Goal: Browse casually: Explore the website without a specific task or goal

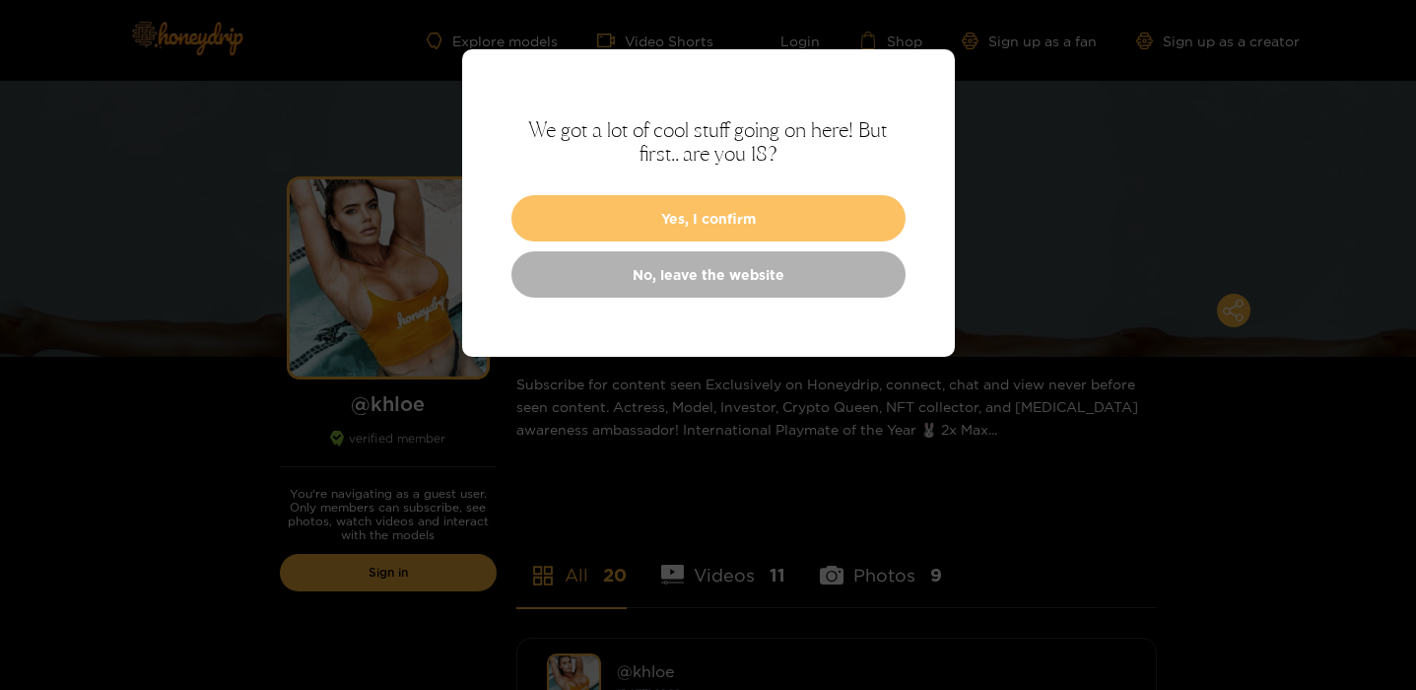
click at [722, 224] on button "Yes, I confirm" at bounding box center [709, 218] width 394 height 46
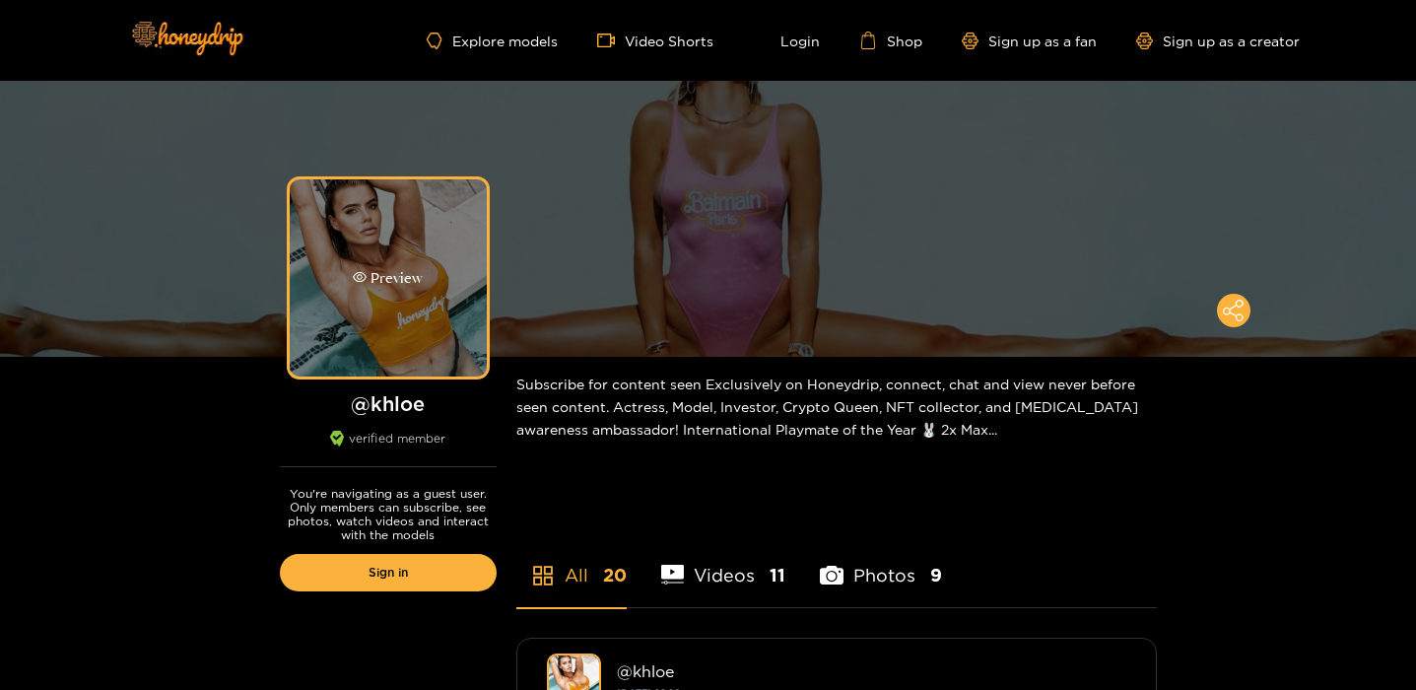
click at [394, 314] on div "Preview" at bounding box center [388, 277] width 197 height 197
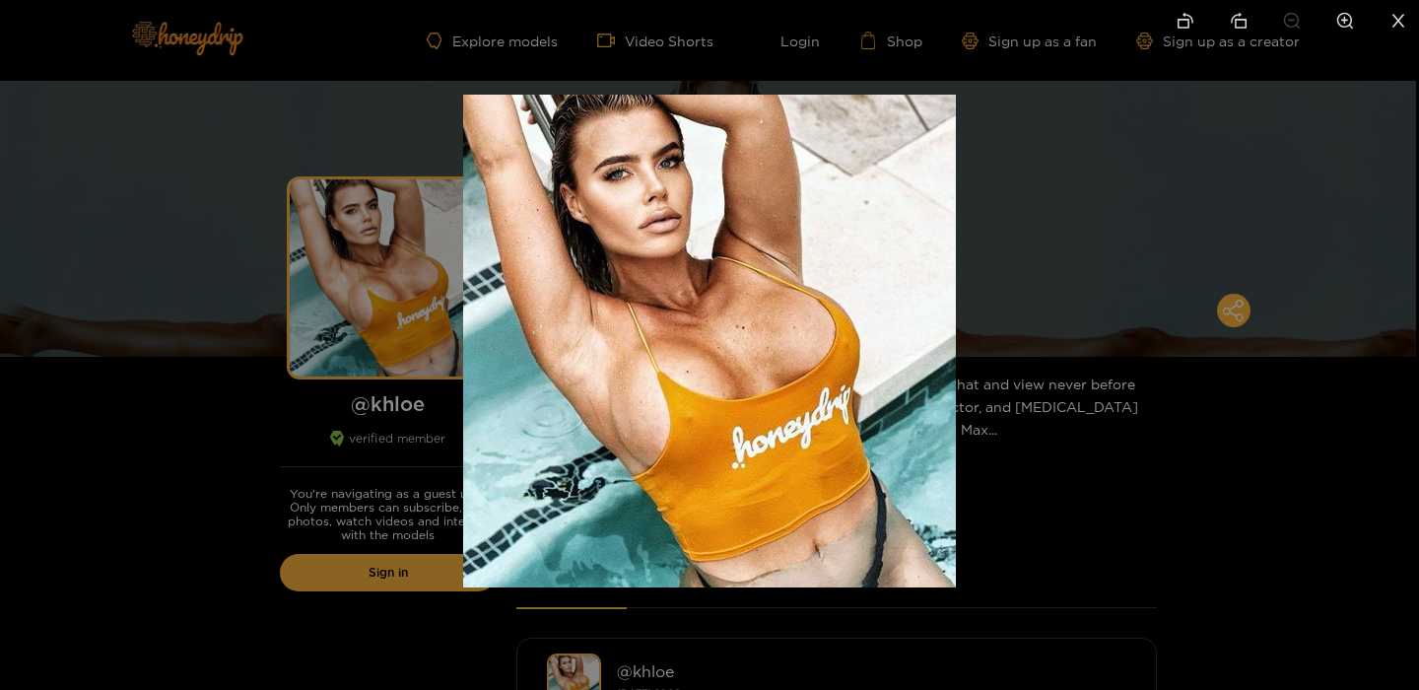
click at [732, 374] on img at bounding box center [709, 341] width 493 height 493
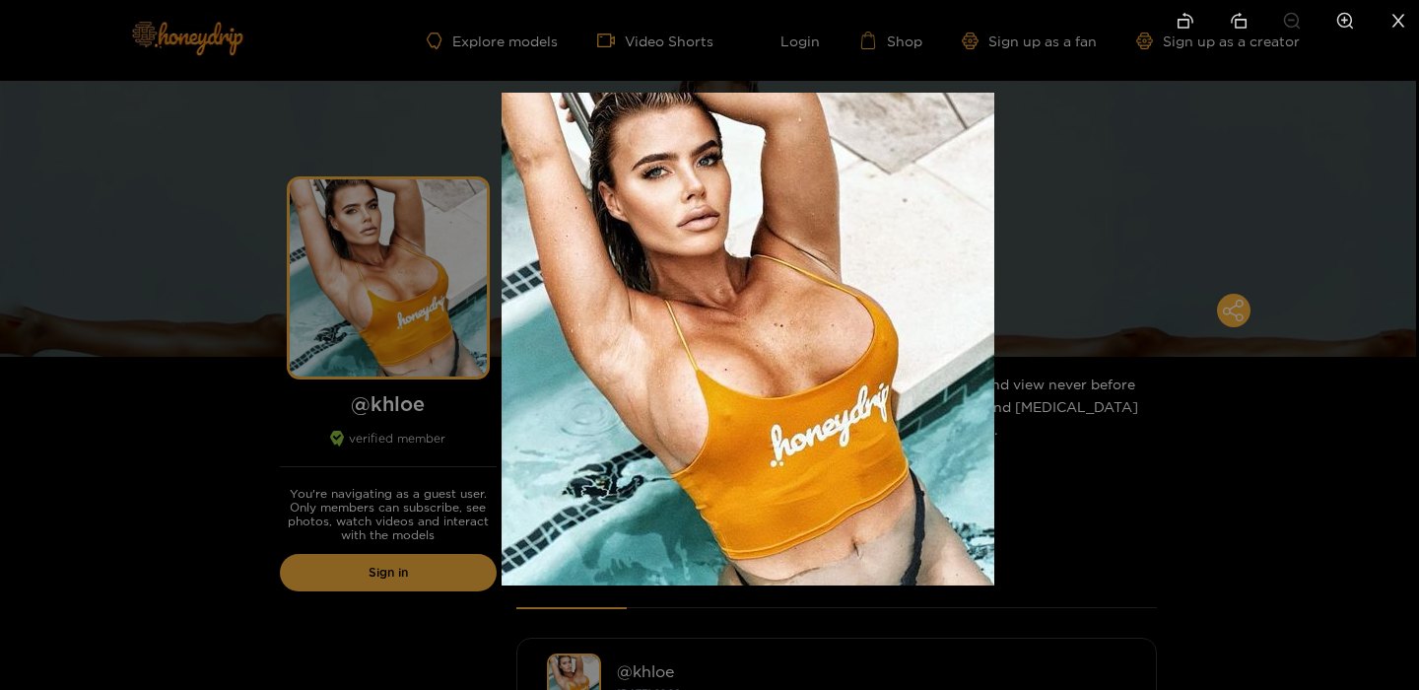
drag, startPoint x: 732, startPoint y: 374, endPoint x: 760, endPoint y: 364, distance: 29.3
click at [760, 365] on img at bounding box center [748, 339] width 493 height 493
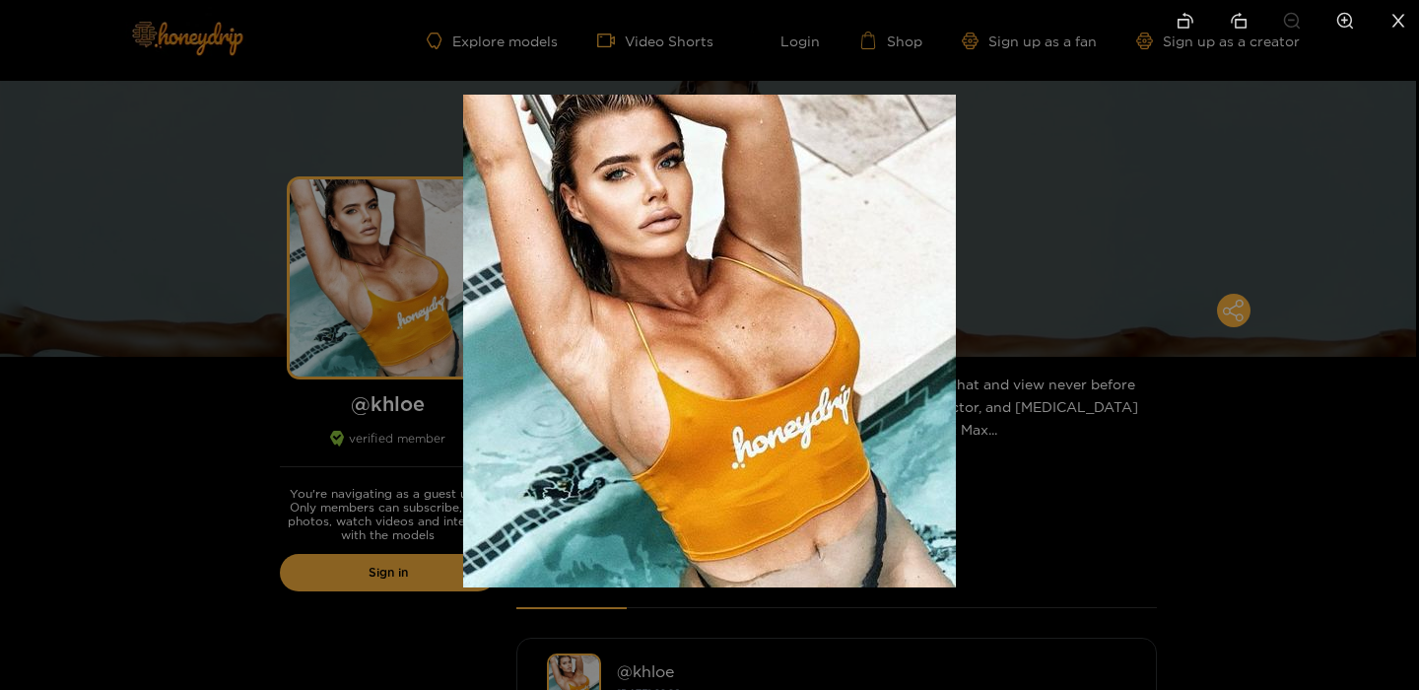
click at [1159, 339] on div at bounding box center [709, 345] width 1419 height 690
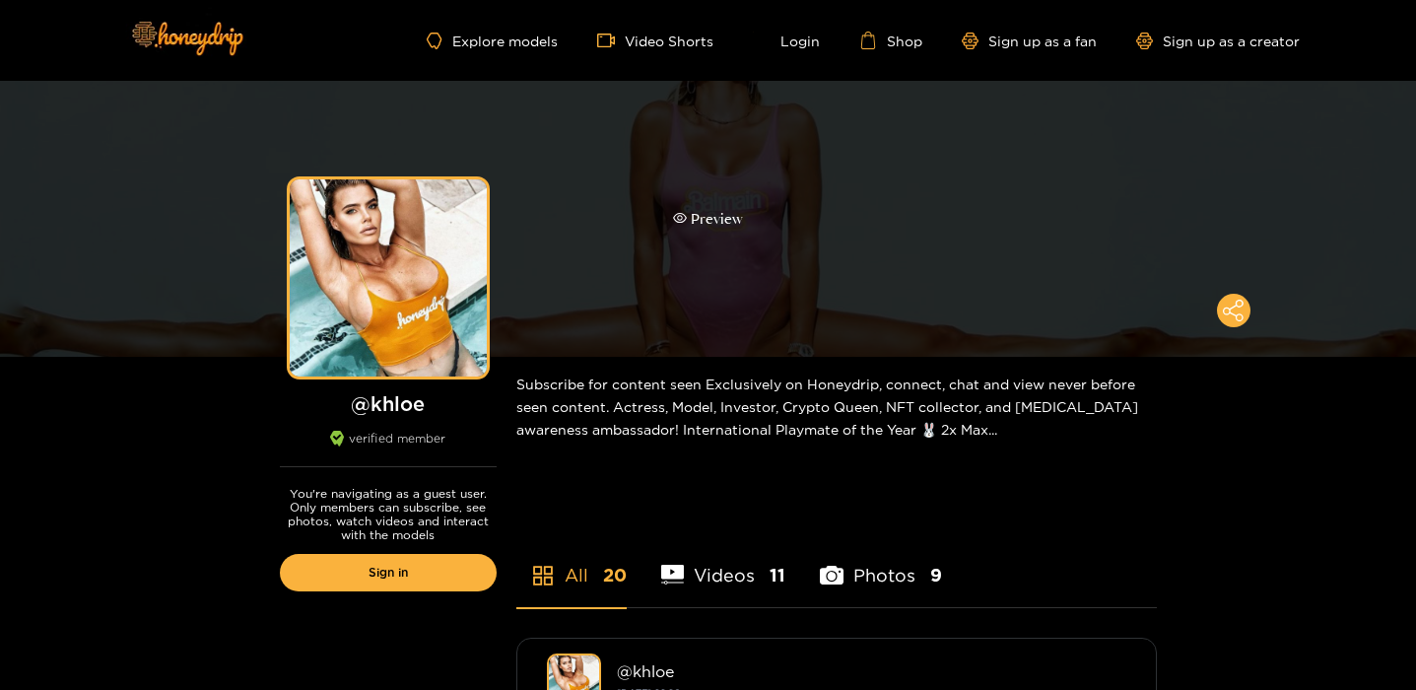
click at [800, 215] on div "Preview" at bounding box center [708, 219] width 1416 height 276
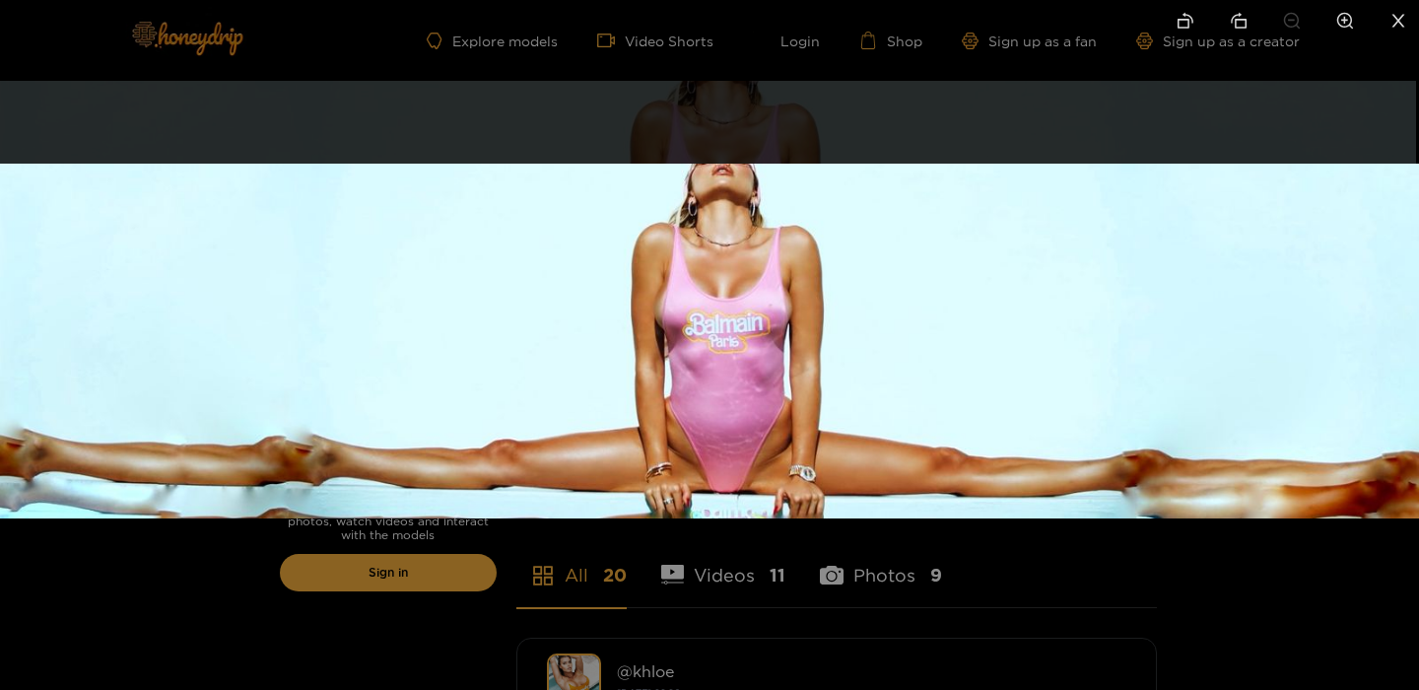
click at [722, 347] on img at bounding box center [709, 341] width 1419 height 355
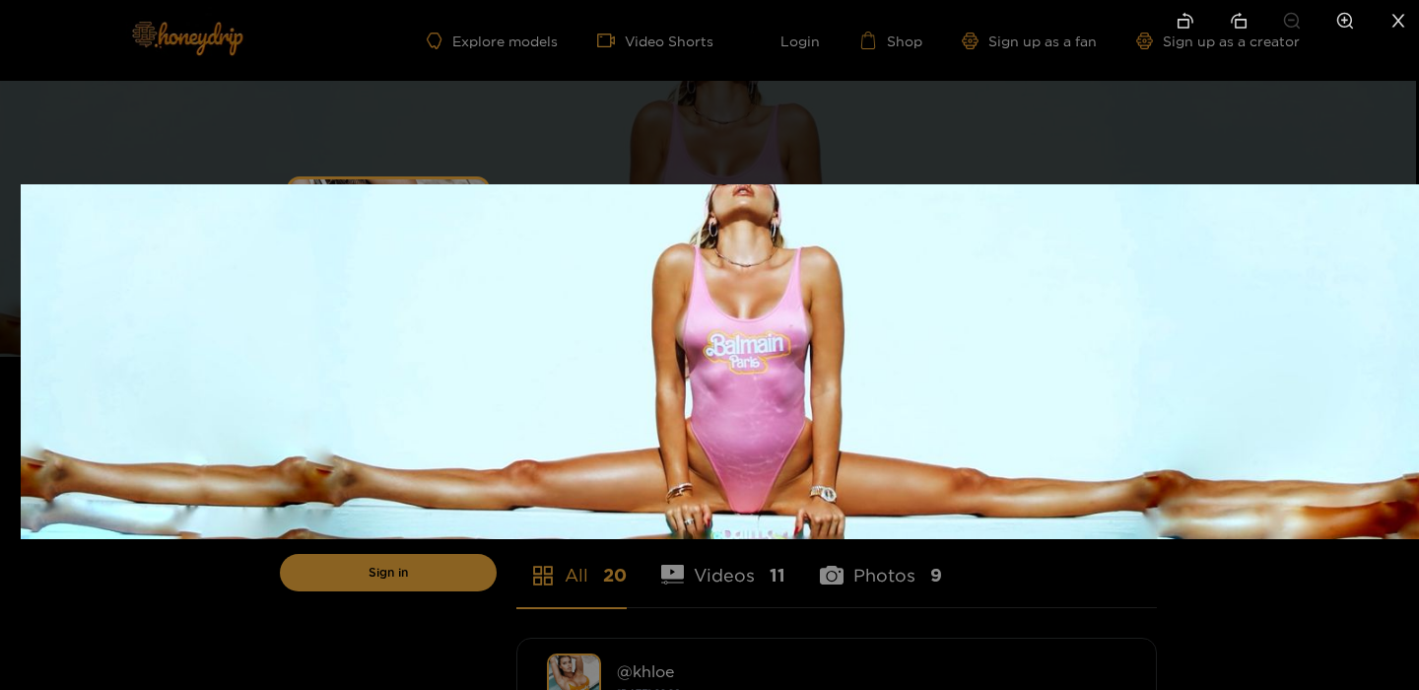
drag, startPoint x: 749, startPoint y: 410, endPoint x: 770, endPoint y: 431, distance: 29.3
click at [770, 431] on img at bounding box center [730, 361] width 1419 height 355
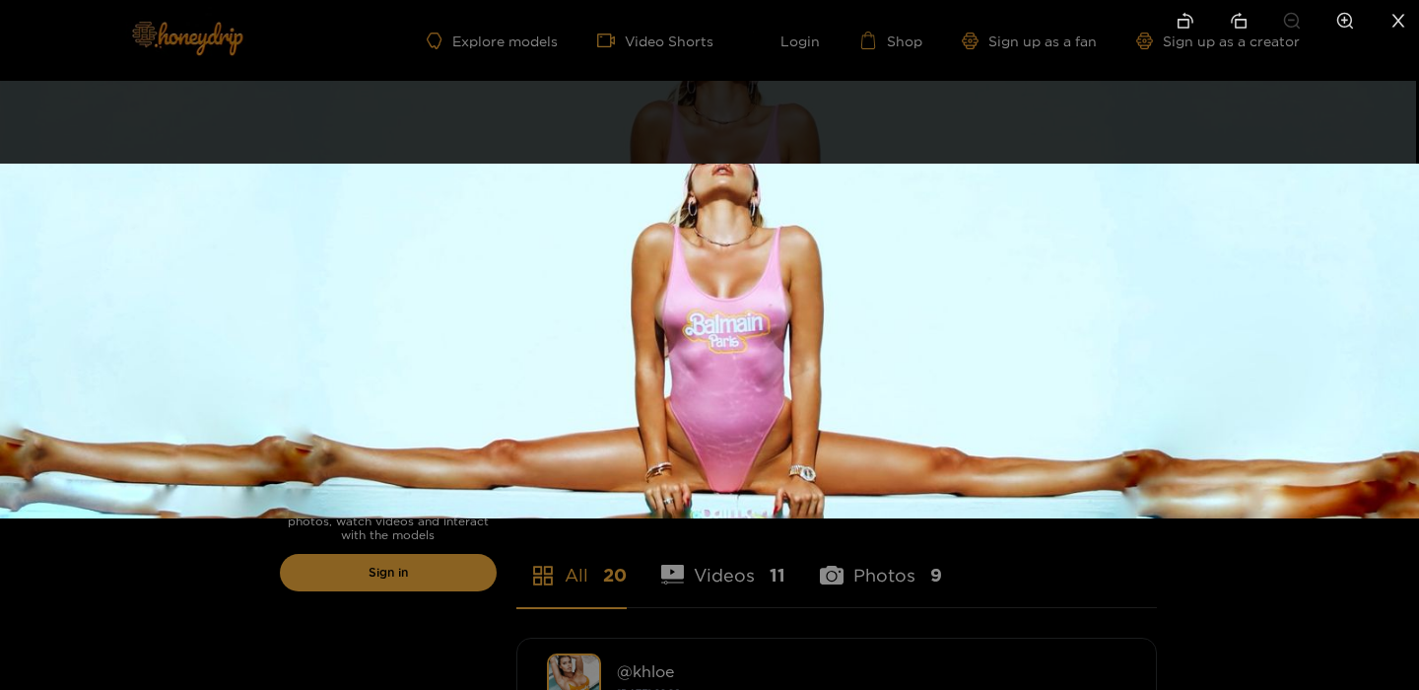
click at [860, 574] on div at bounding box center [709, 345] width 1419 height 690
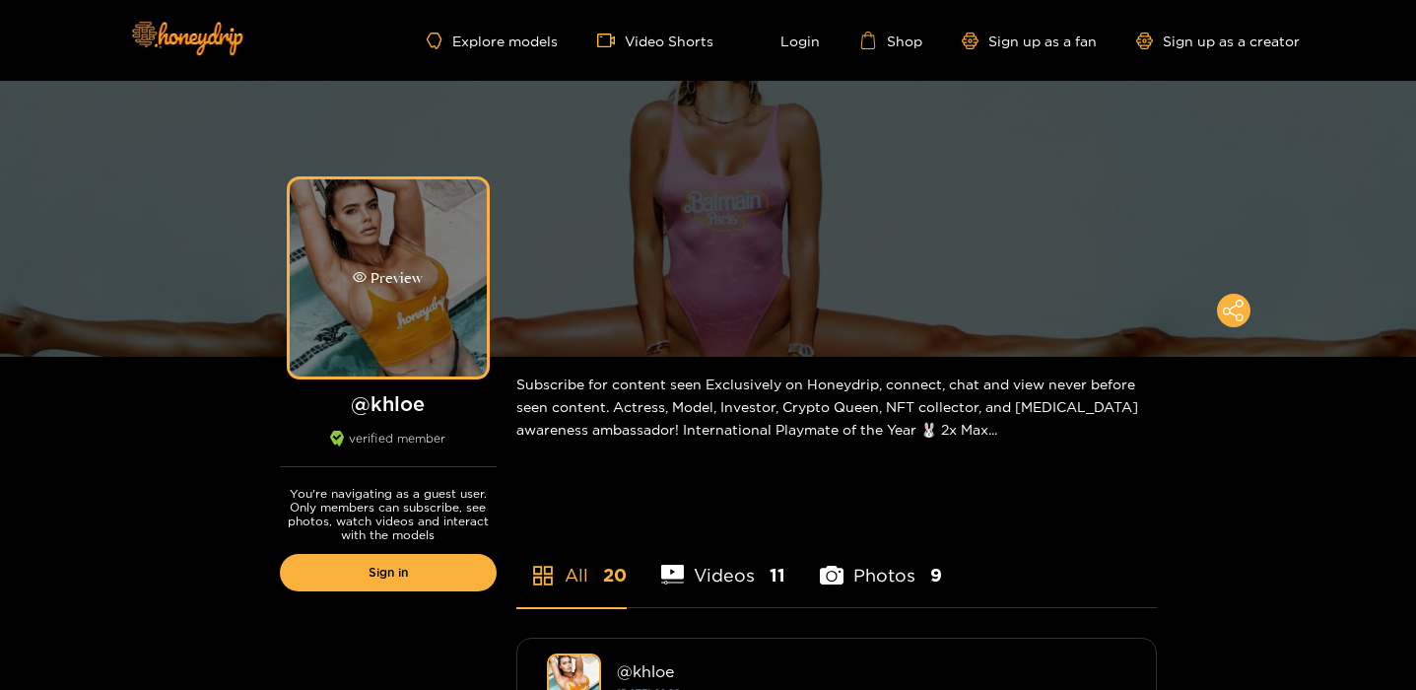
click at [345, 260] on div "Preview" at bounding box center [388, 277] width 197 height 197
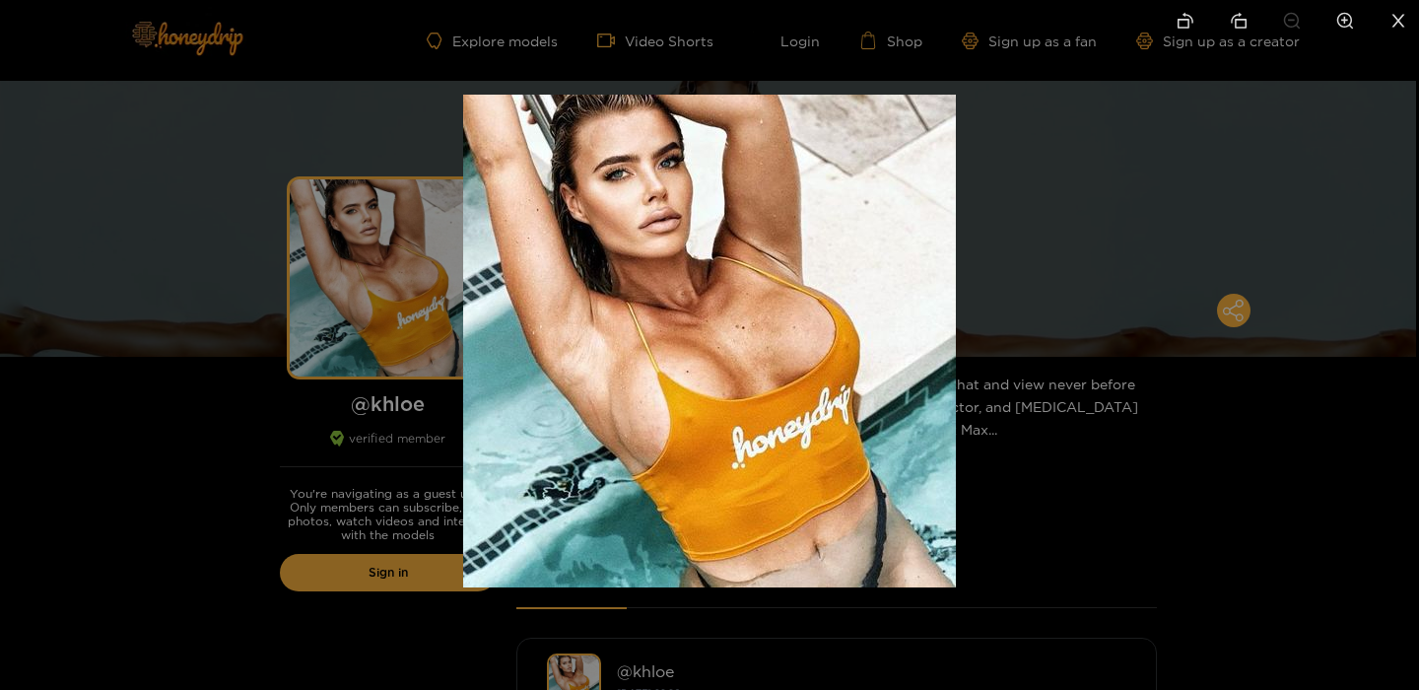
click at [218, 428] on div at bounding box center [709, 345] width 1419 height 690
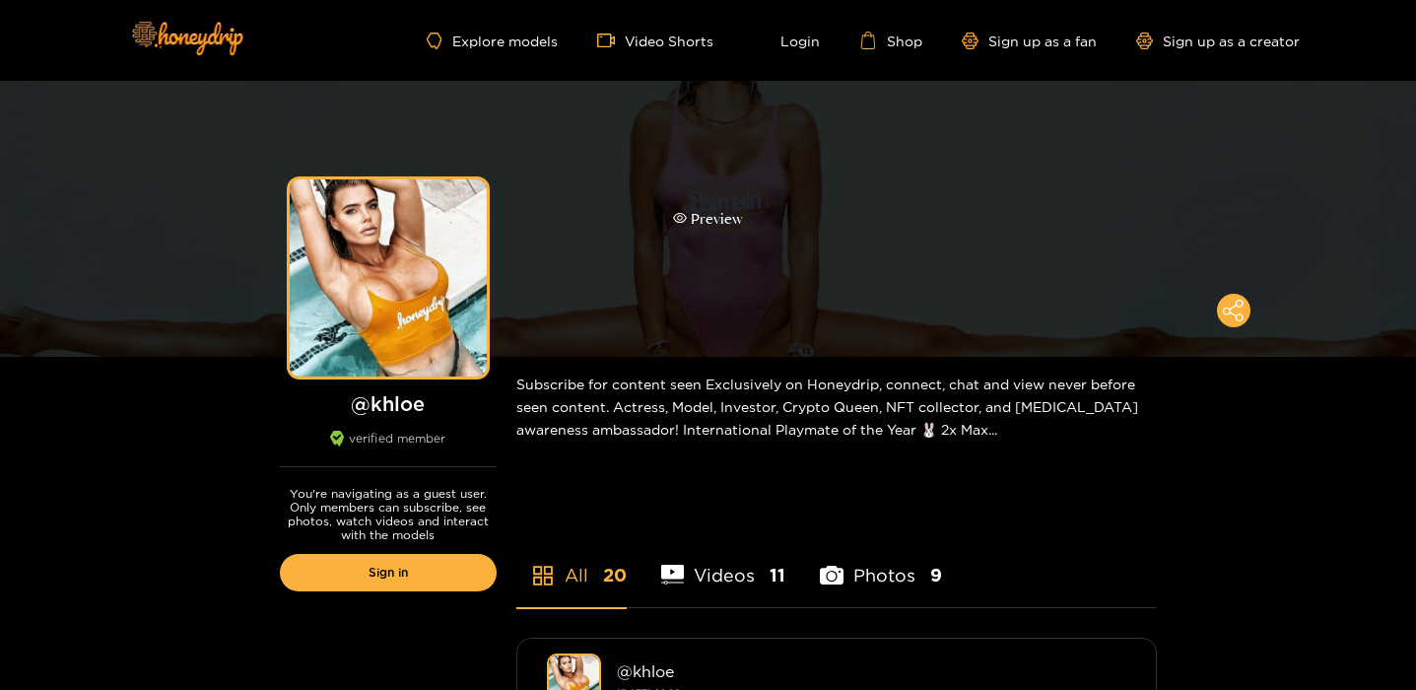
click at [806, 281] on div "Preview" at bounding box center [708, 219] width 1416 height 276
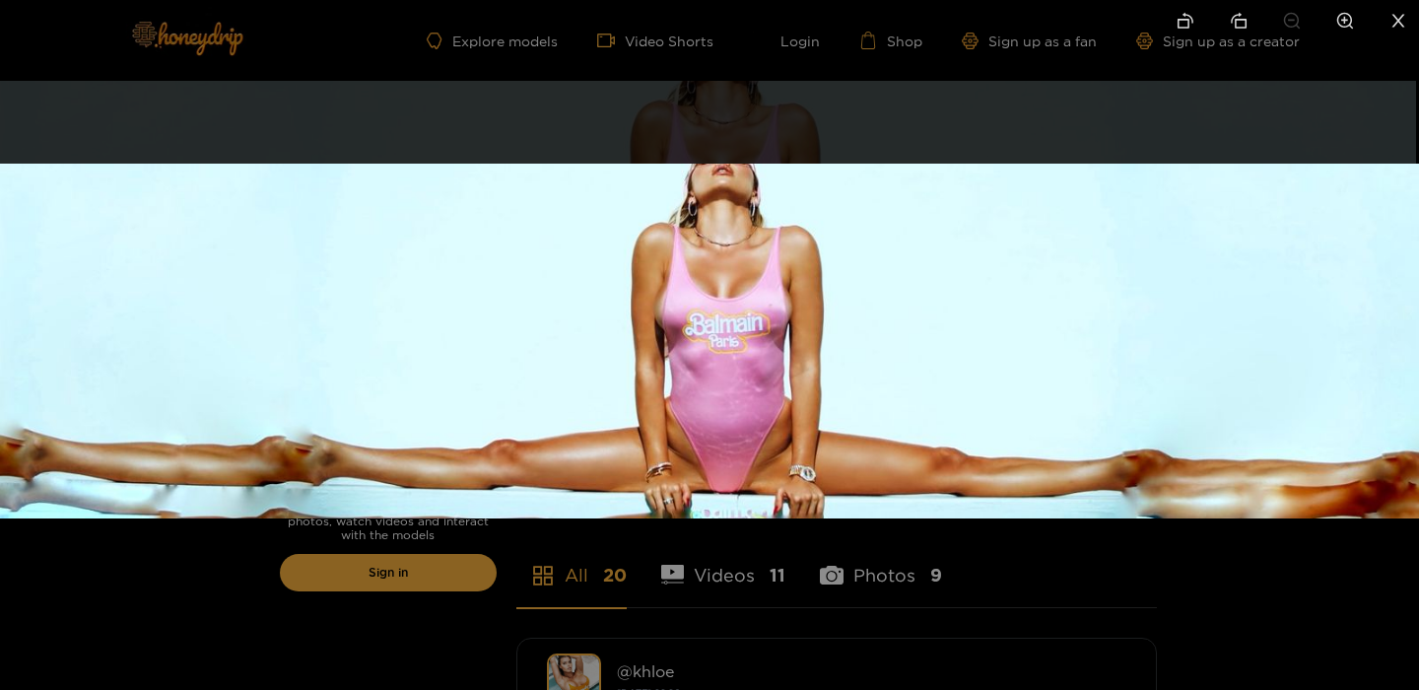
click at [1203, 113] on div at bounding box center [709, 345] width 1419 height 690
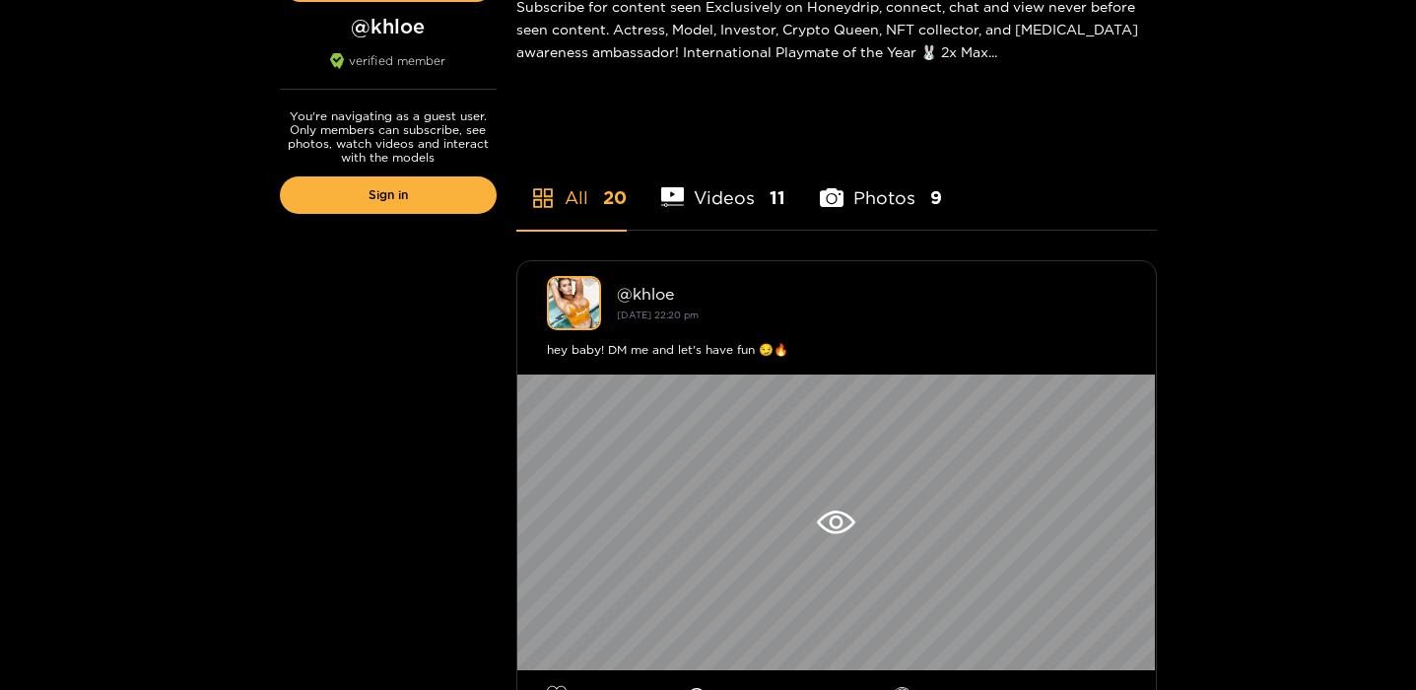
scroll to position [382, 0]
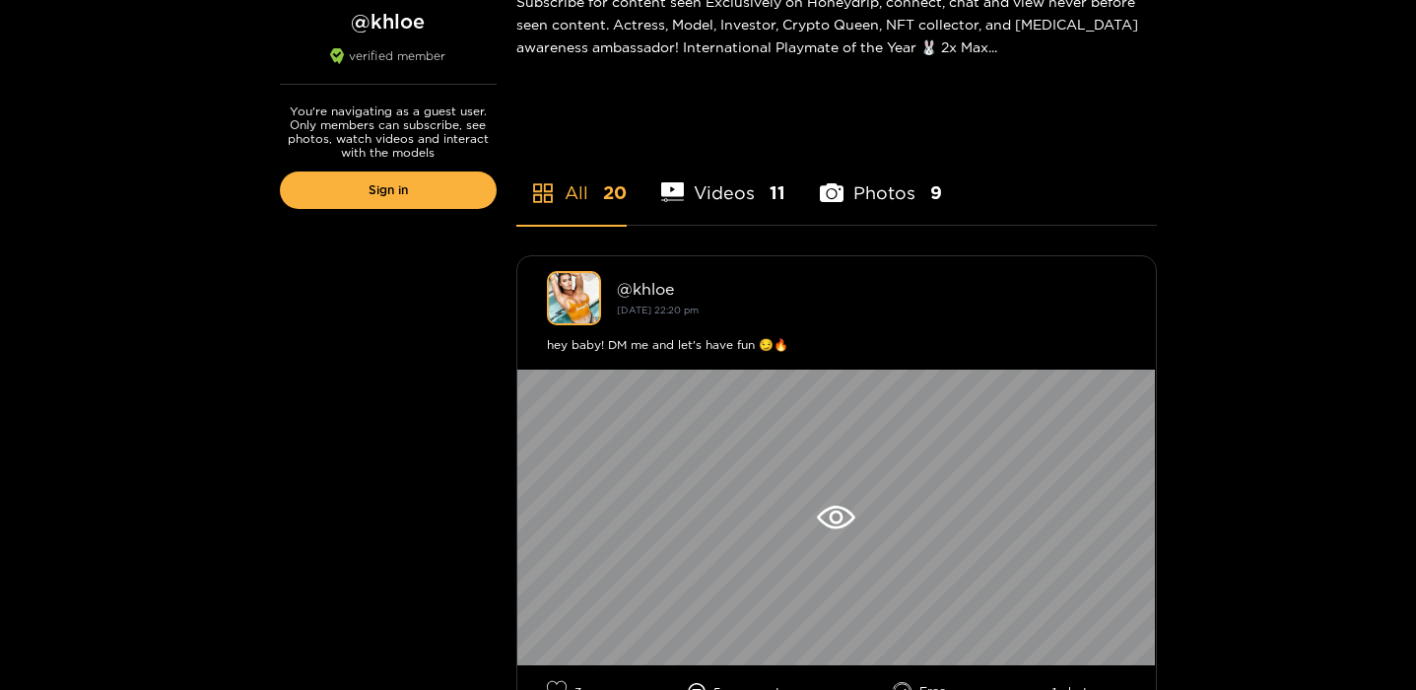
click at [863, 207] on li "Photos 9" at bounding box center [881, 180] width 122 height 89
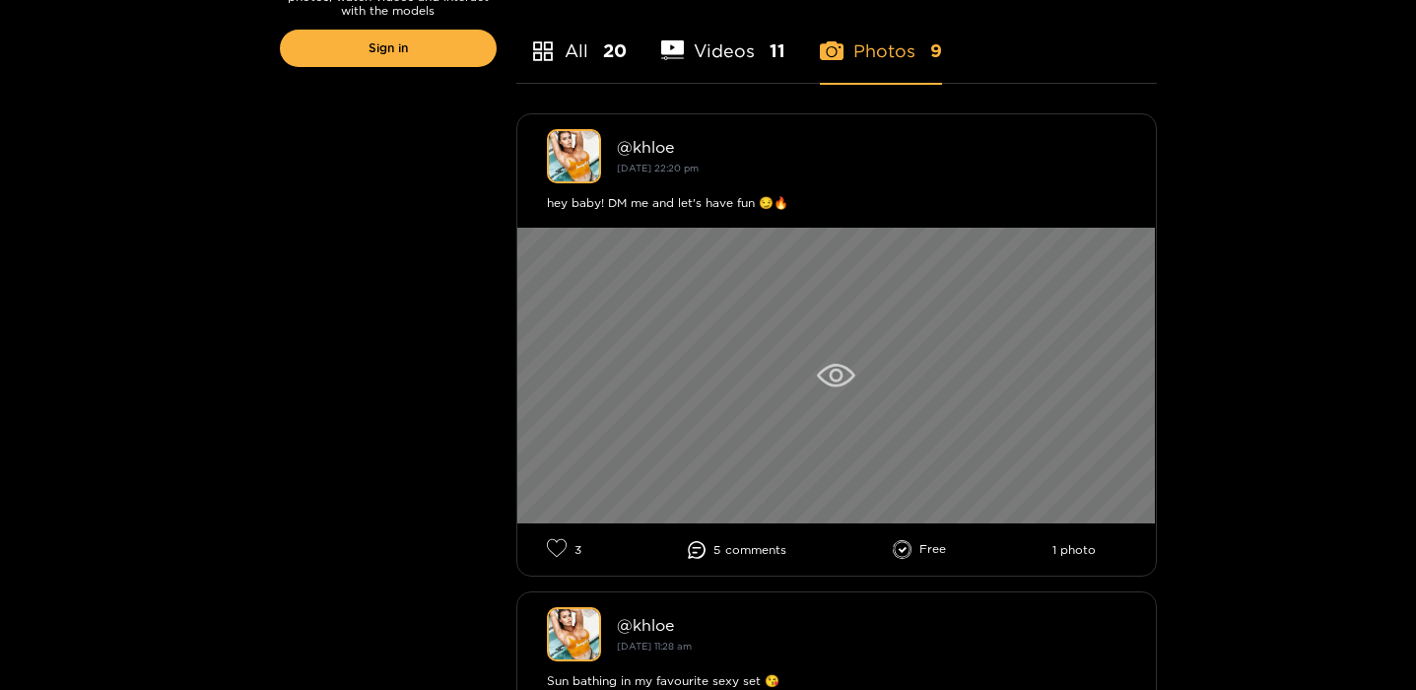
scroll to position [525, 0]
click at [791, 448] on div at bounding box center [836, 375] width 639 height 296
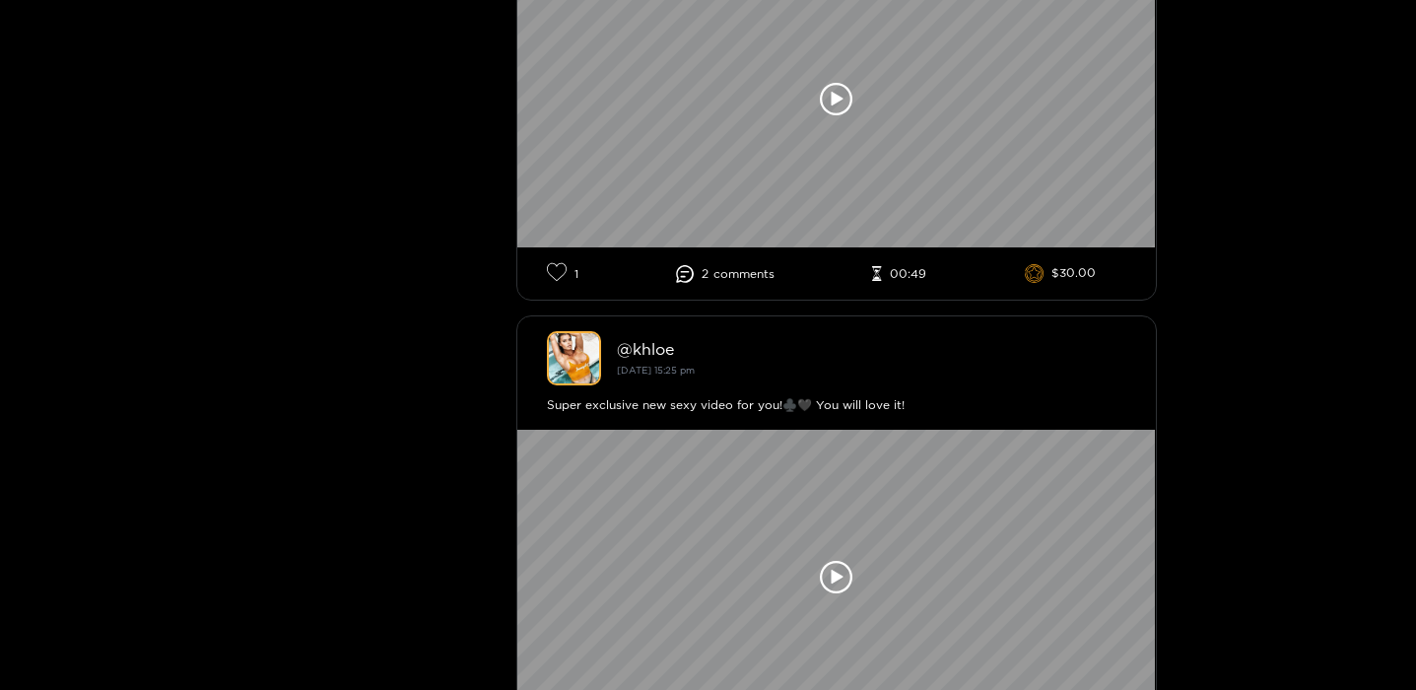
scroll to position [3293, 0]
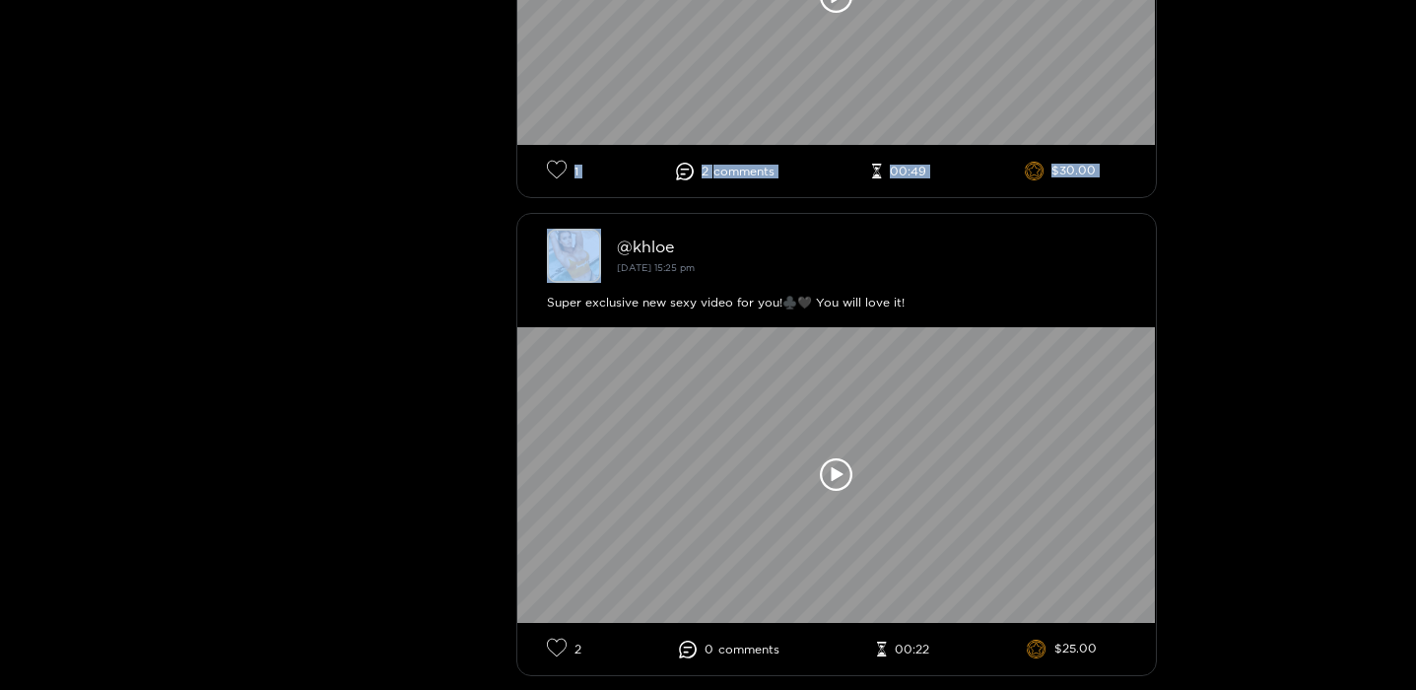
drag, startPoint x: 1414, startPoint y: 240, endPoint x: 1418, endPoint y: 131, distance: 109.5
drag, startPoint x: 1415, startPoint y: 245, endPoint x: 1417, endPoint y: 148, distance: 97.6
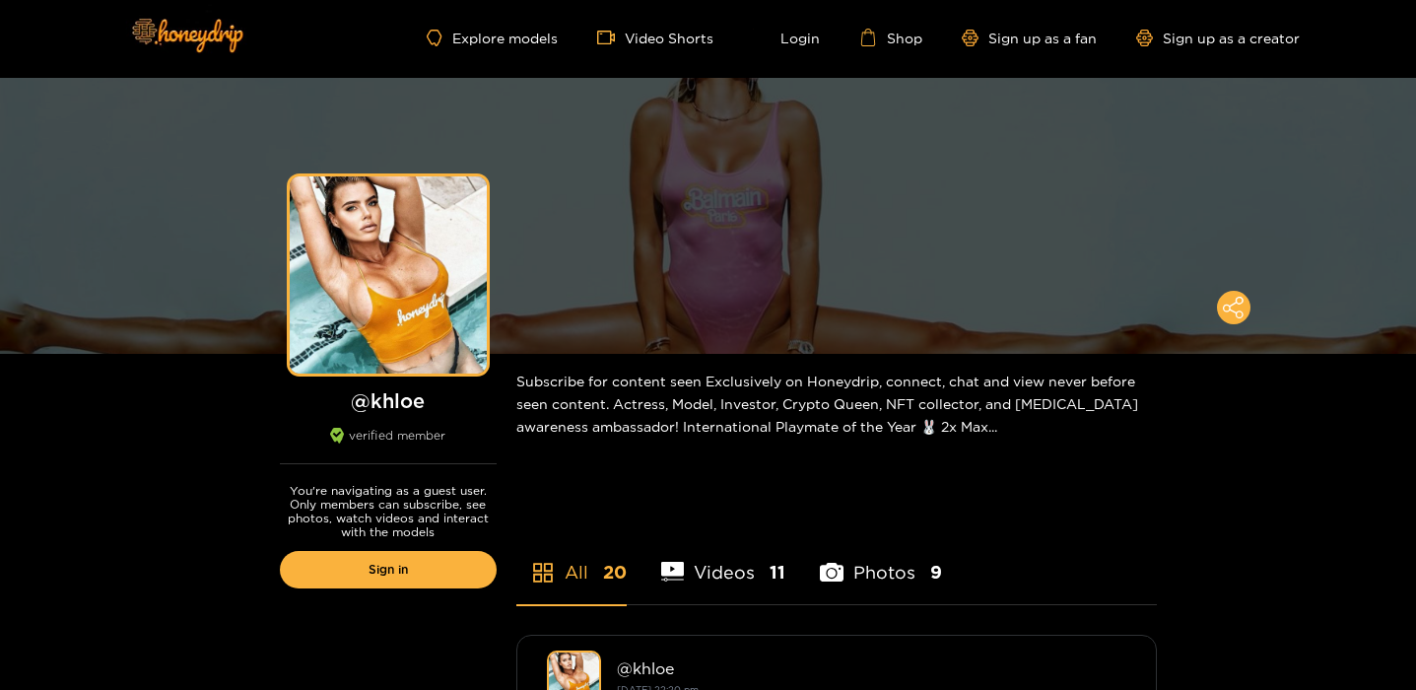
scroll to position [0, 0]
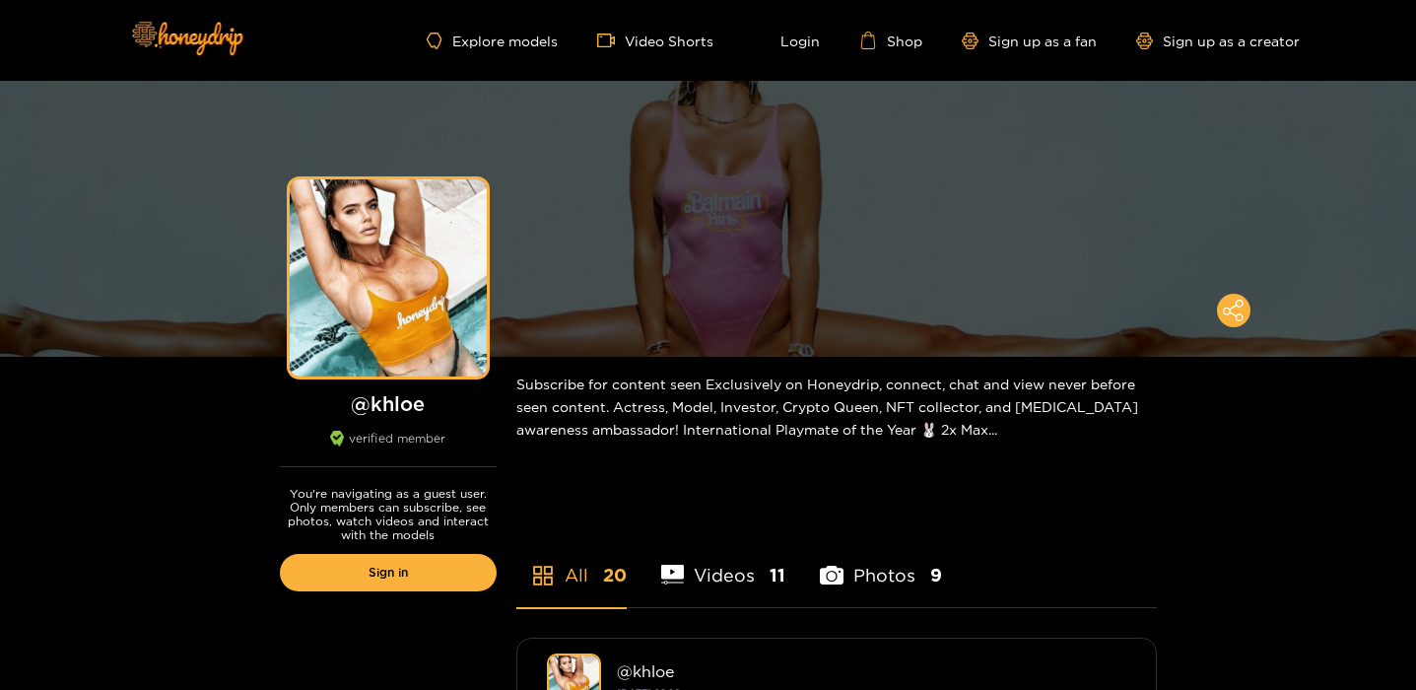
click at [886, 579] on li "Photos 9" at bounding box center [881, 562] width 122 height 89
click at [886, 436] on div "Subscribe for content seen Exclusively on Honeydrip, connect, chat and view nev…" at bounding box center [836, 407] width 641 height 100
